Goal: Transaction & Acquisition: Purchase product/service

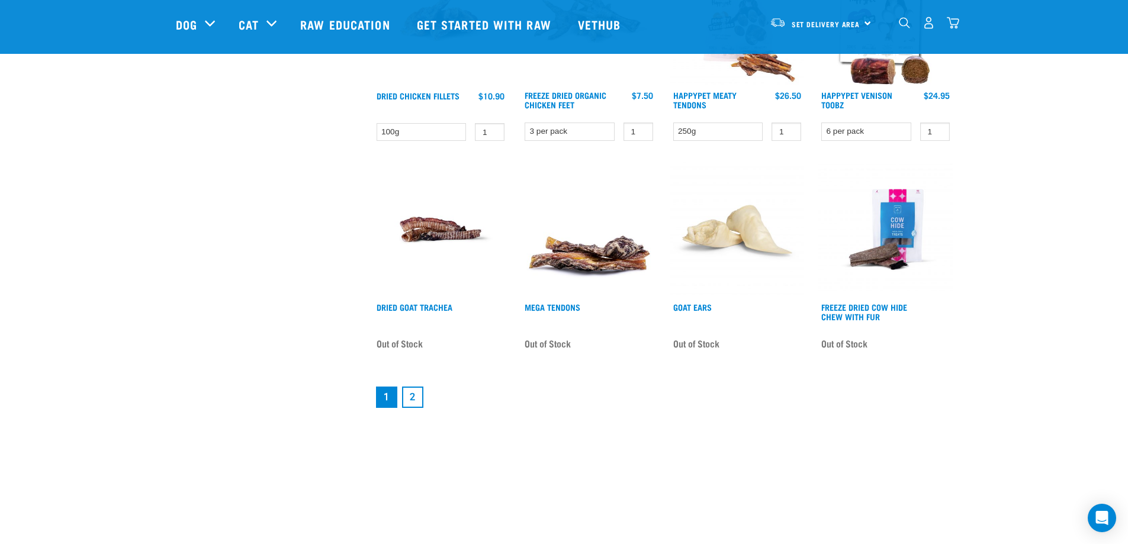
scroll to position [1504, 0]
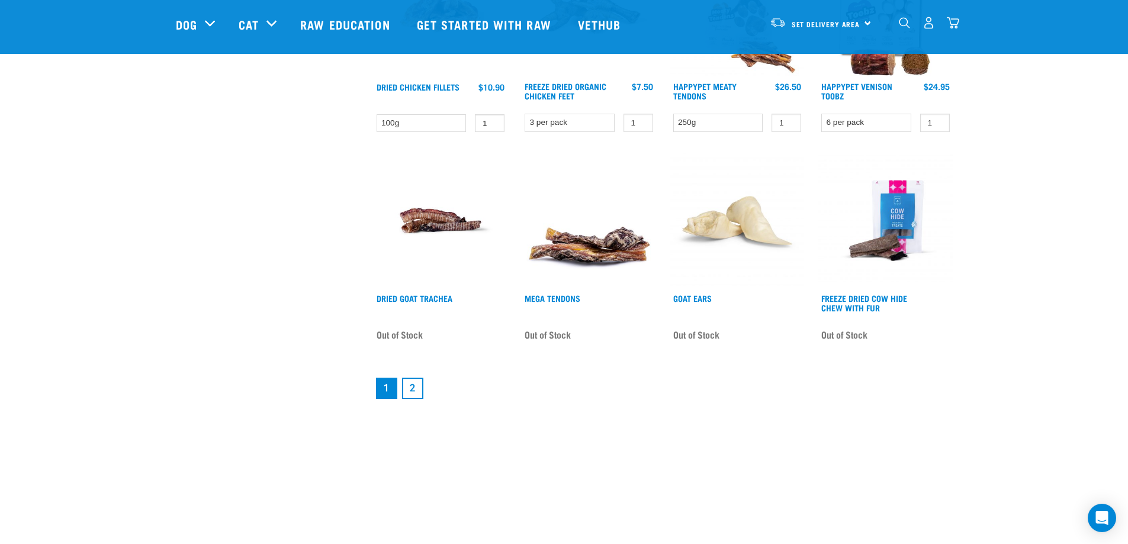
drag, startPoint x: 1134, startPoint y: 42, endPoint x: 1120, endPoint y: 358, distance: 316.5
click at [407, 387] on link "2" at bounding box center [412, 388] width 21 height 21
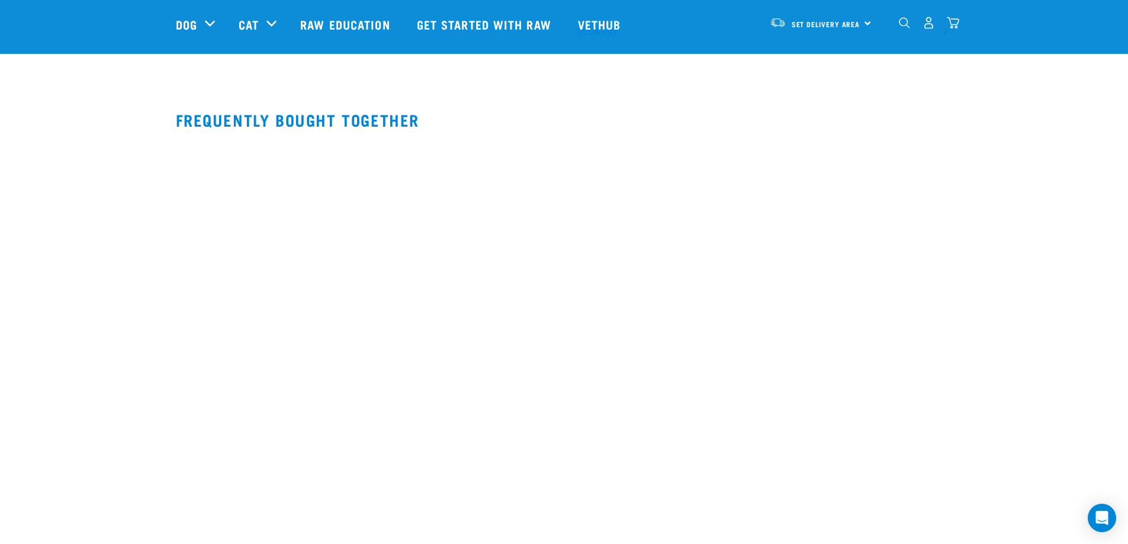
scroll to position [799, 0]
